Goal: Task Accomplishment & Management: Use online tool/utility

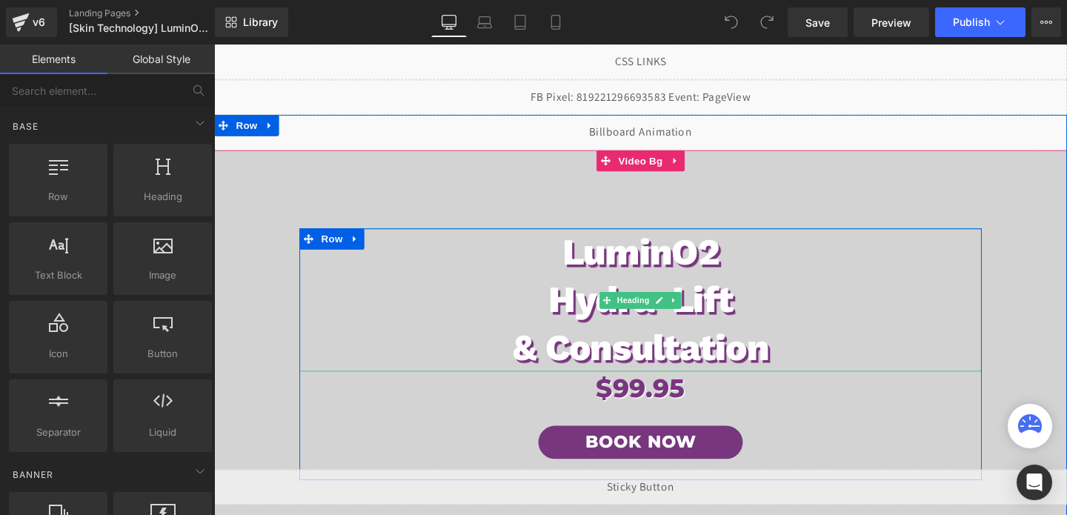
click at [582, 276] on h1 "LuminO2" at bounding box center [662, 263] width 717 height 50
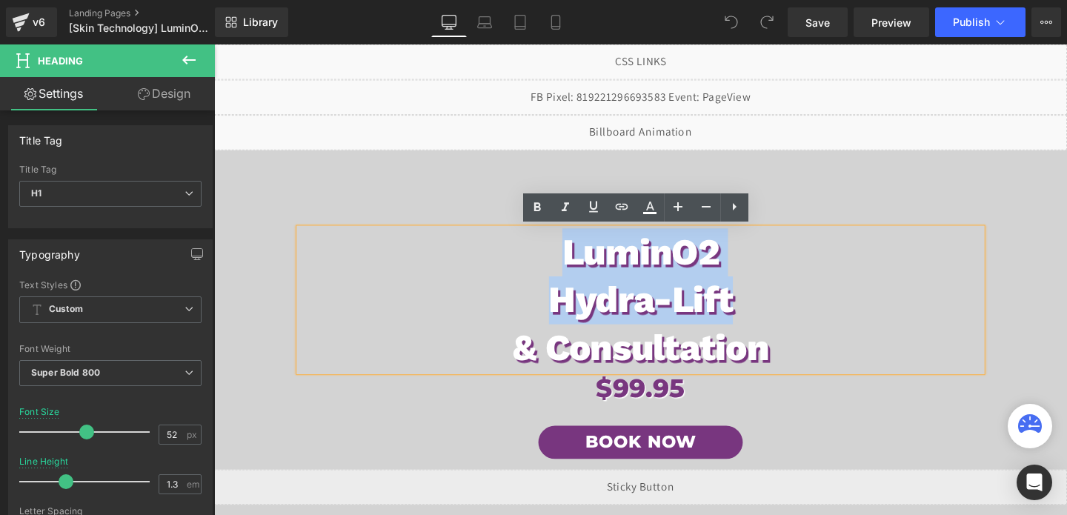
drag, startPoint x: 576, startPoint y: 262, endPoint x: 769, endPoint y: 322, distance: 201.7
click at [769, 322] on div "LuminO2 Hydra-Lift & Consultation" at bounding box center [662, 313] width 717 height 150
copy div "LuminO2 Hydra-Lift"
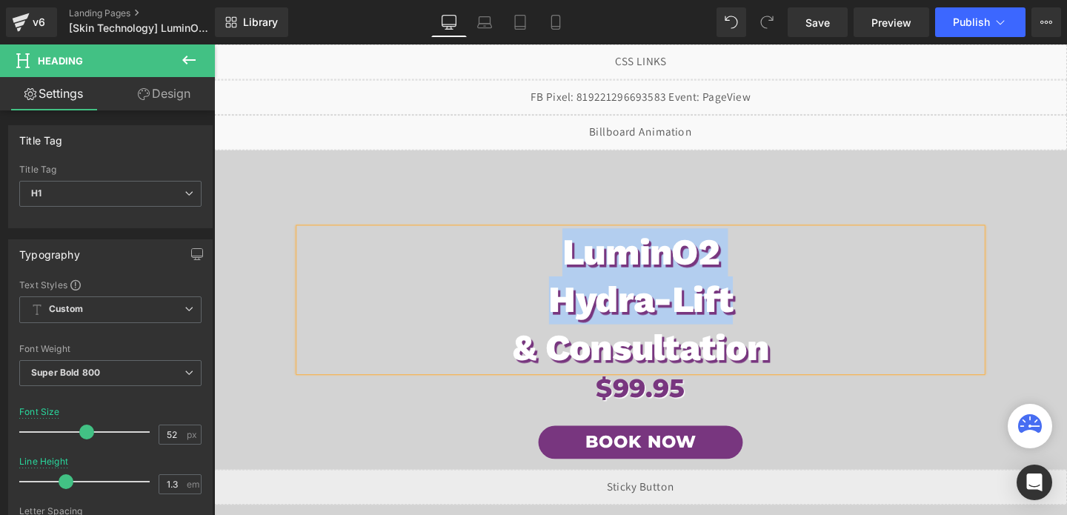
click at [730, 259] on h1 "LuminO2" at bounding box center [662, 263] width 717 height 50
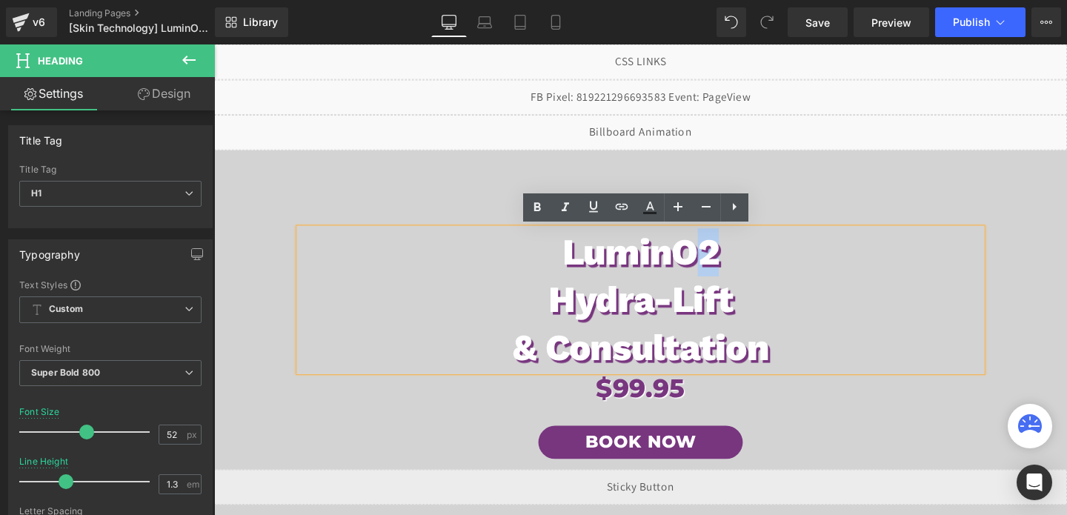
drag, startPoint x: 736, startPoint y: 260, endPoint x: 719, endPoint y: 260, distance: 17.0
click at [719, 260] on h1 "LuminO2" at bounding box center [662, 263] width 717 height 50
click at [707, 207] on icon at bounding box center [706, 206] width 9 height 1
click at [683, 207] on icon at bounding box center [678, 207] width 18 height 18
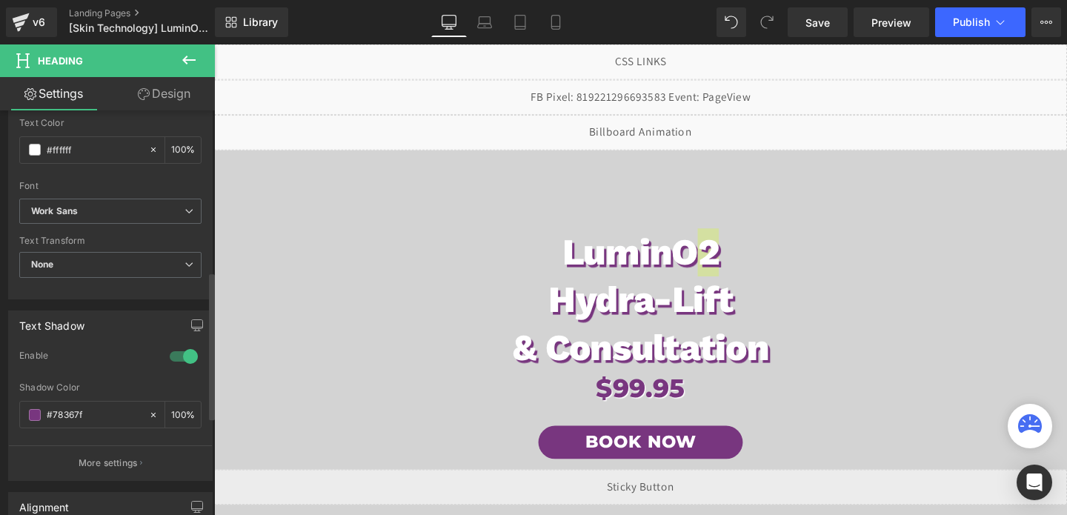
scroll to position [442, 0]
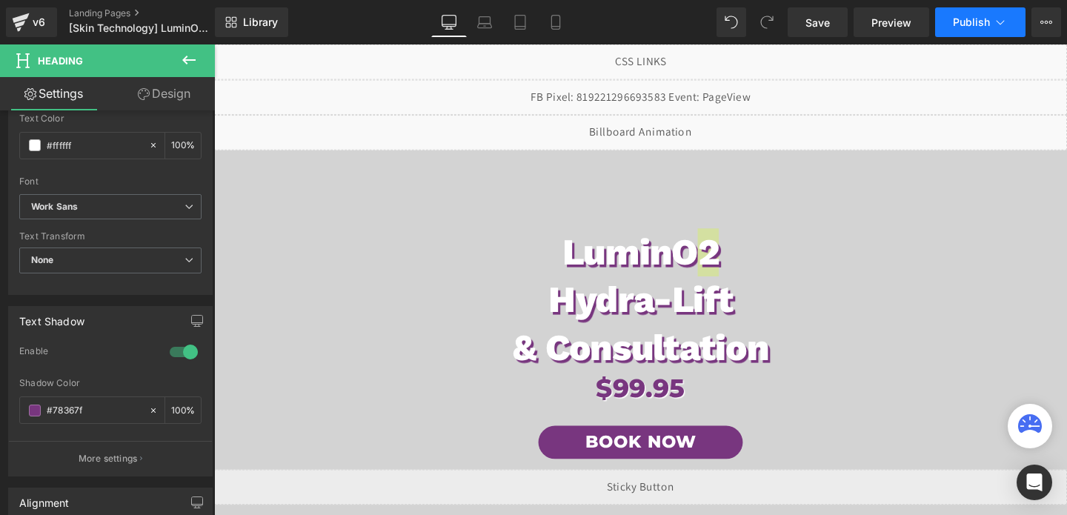
click at [950, 26] on button "Publish" at bounding box center [980, 22] width 90 height 30
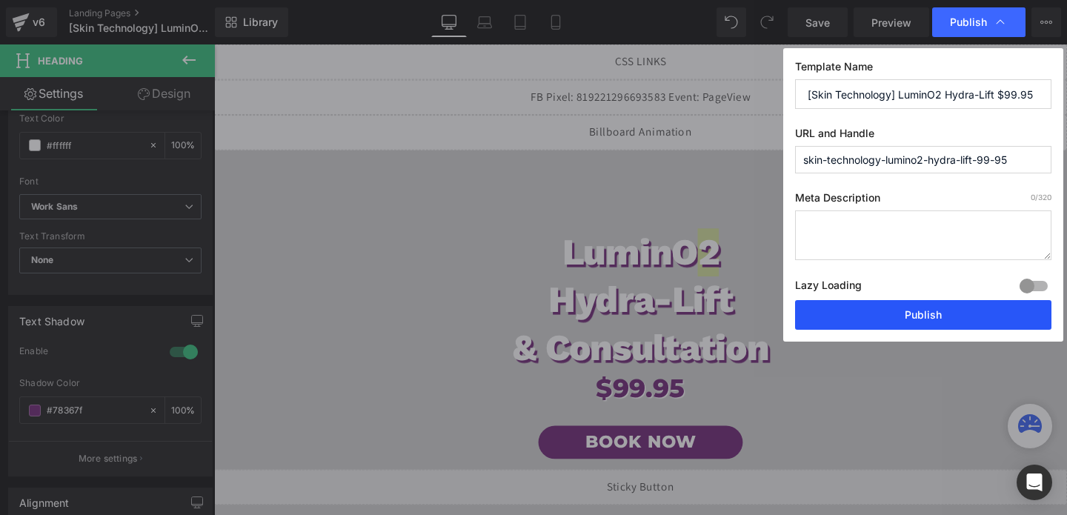
click at [879, 321] on button "Publish" at bounding box center [923, 315] width 256 height 30
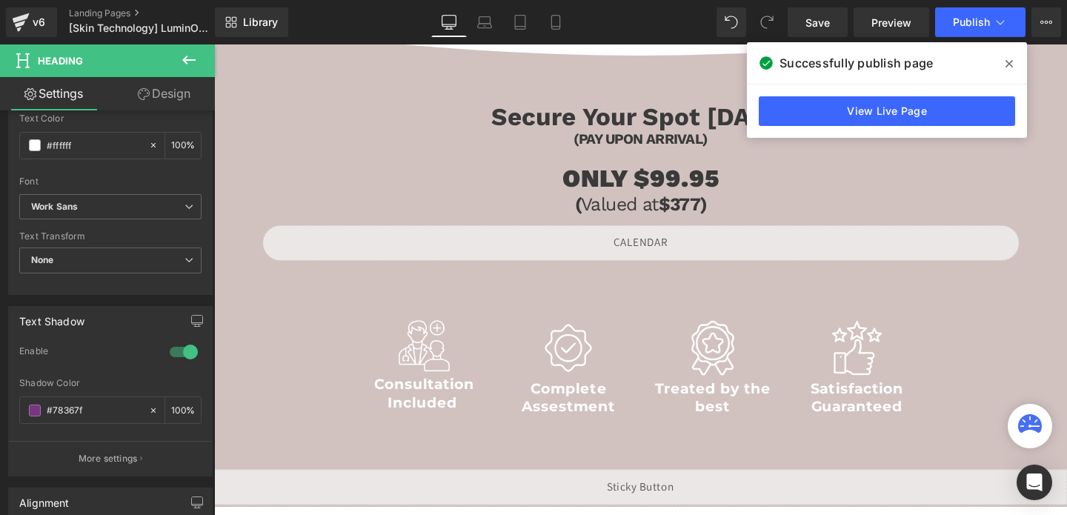
scroll to position [1200, 0]
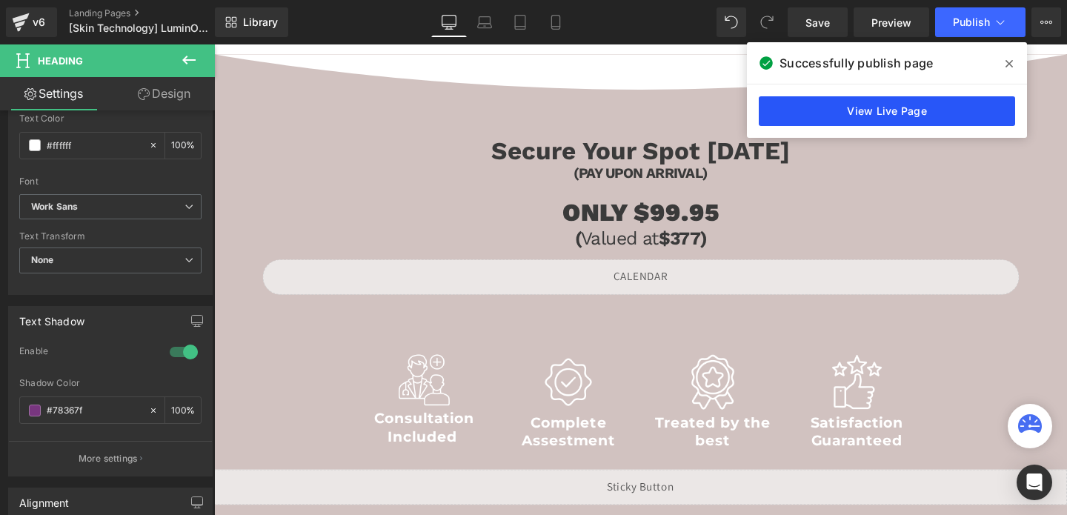
click at [889, 104] on link "View Live Page" at bounding box center [887, 111] width 256 height 30
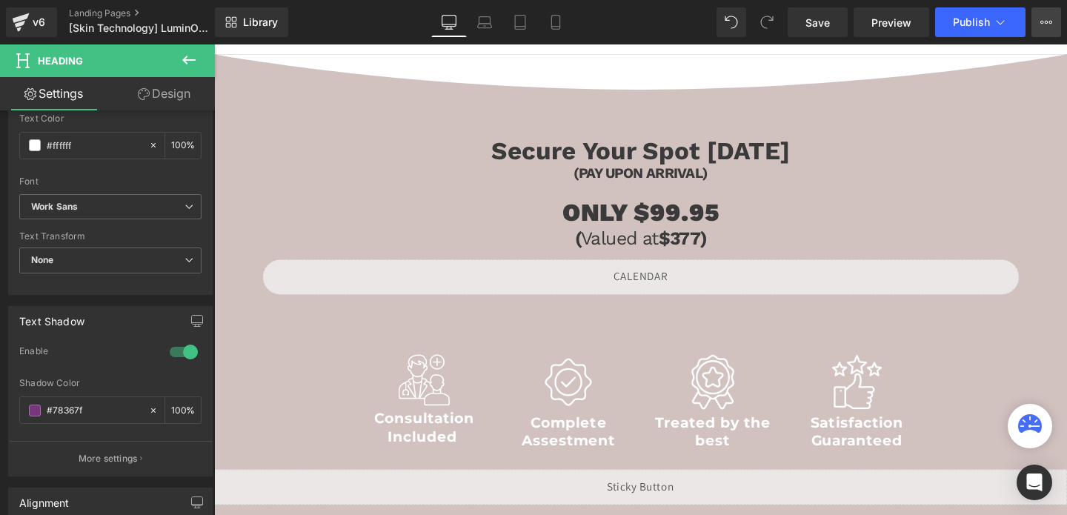
click at [1039, 30] on button "View Live Page View with current Template Save Template to Library Schedule Pub…" at bounding box center [1046, 22] width 30 height 30
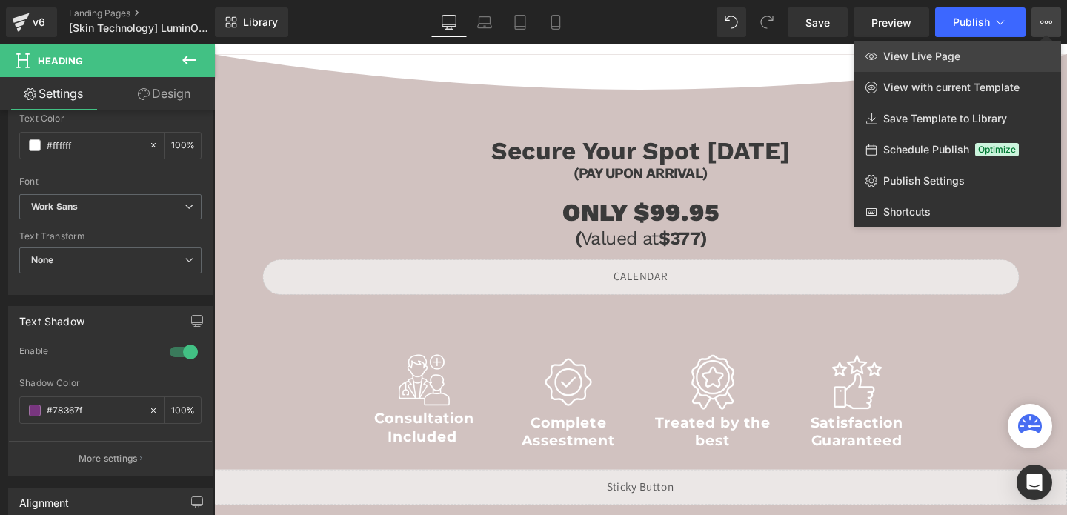
click at [970, 53] on link "View Live Page" at bounding box center [956, 56] width 207 height 31
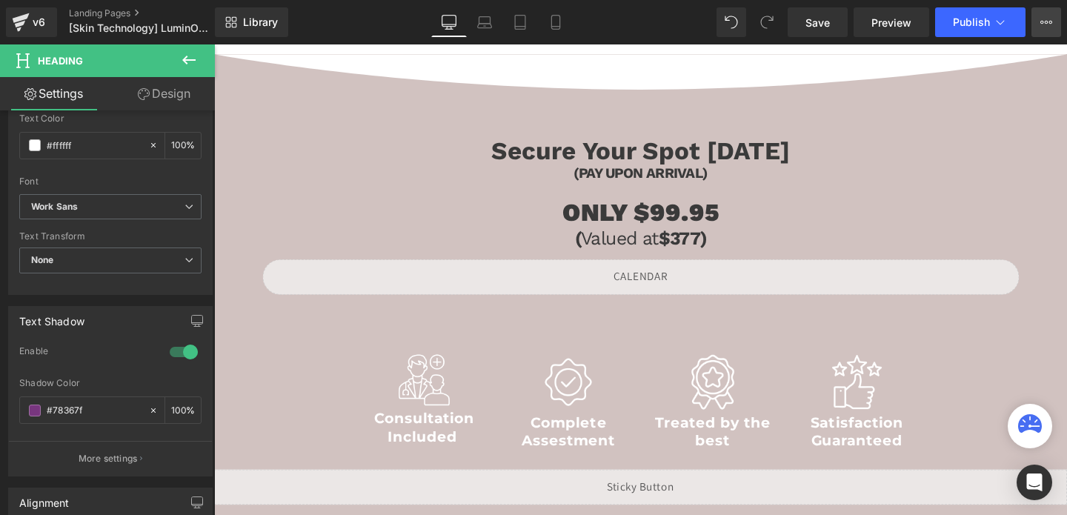
click at [1037, 27] on button "View Live Page View with current Template Save Template to Library Schedule Pub…" at bounding box center [1046, 22] width 30 height 30
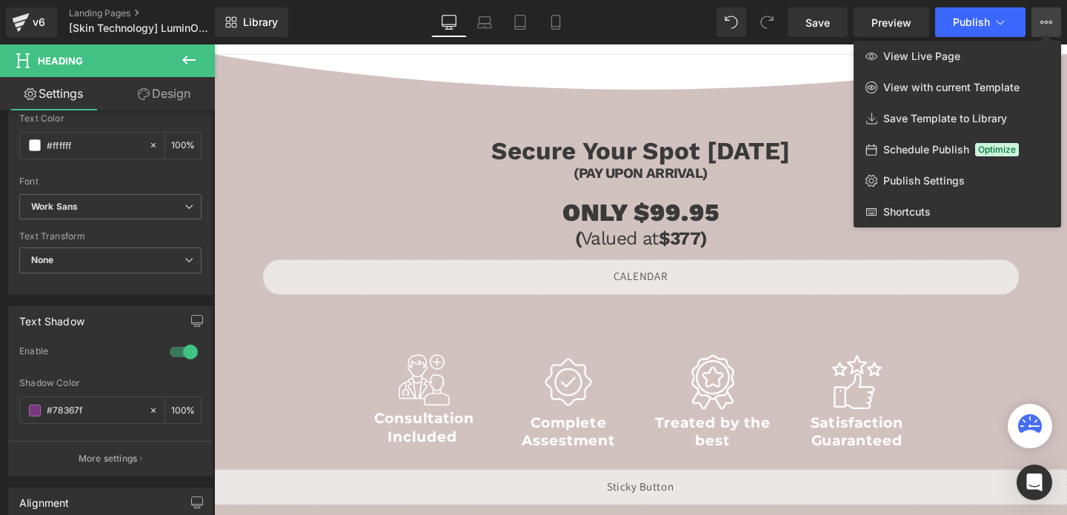
click at [1037, 27] on button "View Live Page View with current Template Save Template to Library Schedule Pub…" at bounding box center [1046, 22] width 30 height 30
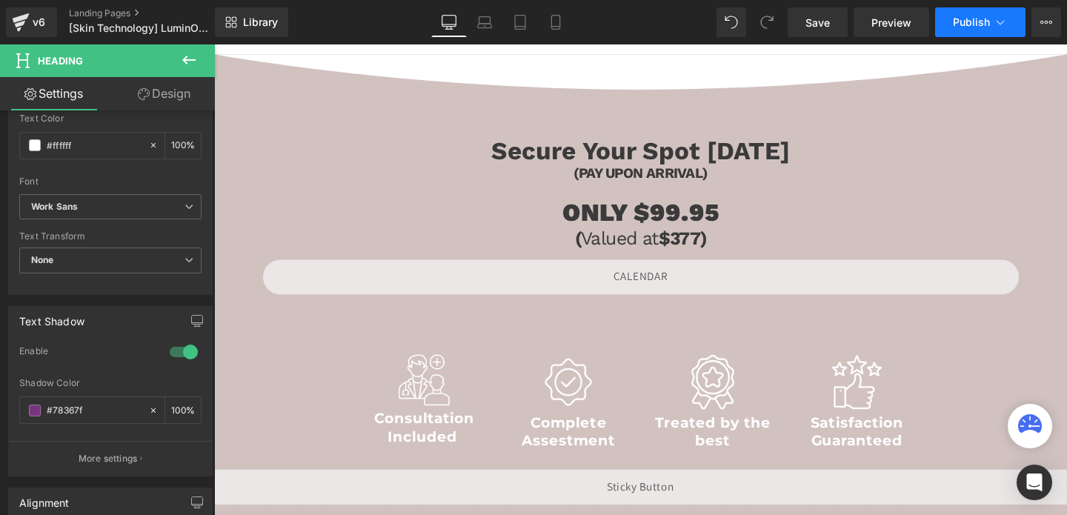
click at [1007, 18] on button "Publish" at bounding box center [980, 22] width 90 height 30
click at [1050, 24] on icon at bounding box center [1046, 22] width 12 height 12
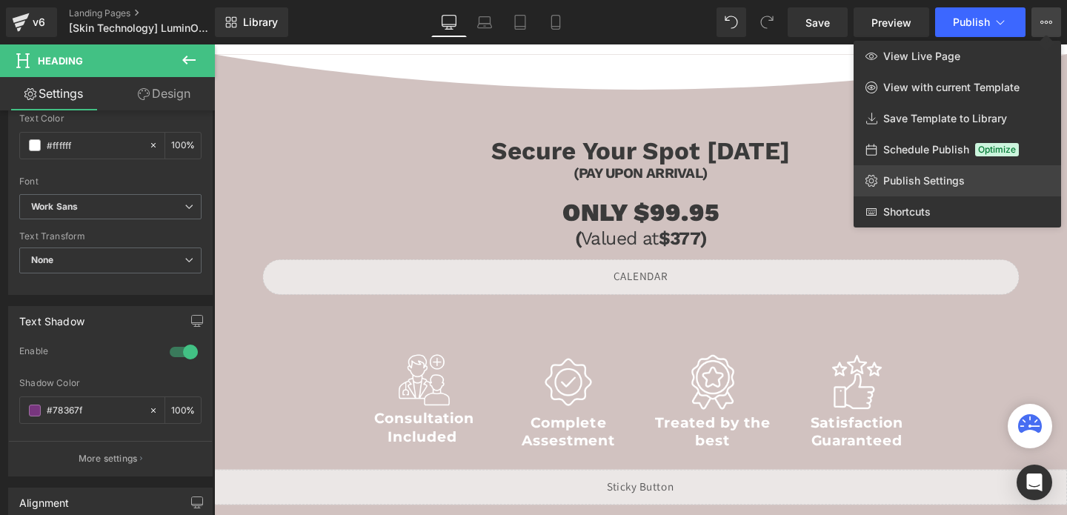
click at [929, 187] on link "Publish Settings" at bounding box center [956, 180] width 207 height 31
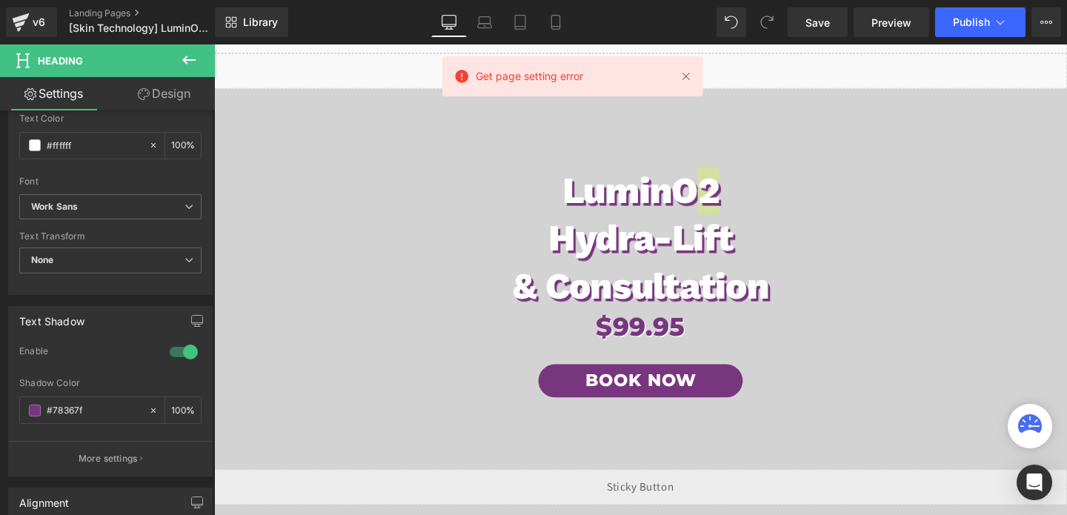
scroll to position [0, 0]
